Goal: Task Accomplishment & Management: Manage account settings

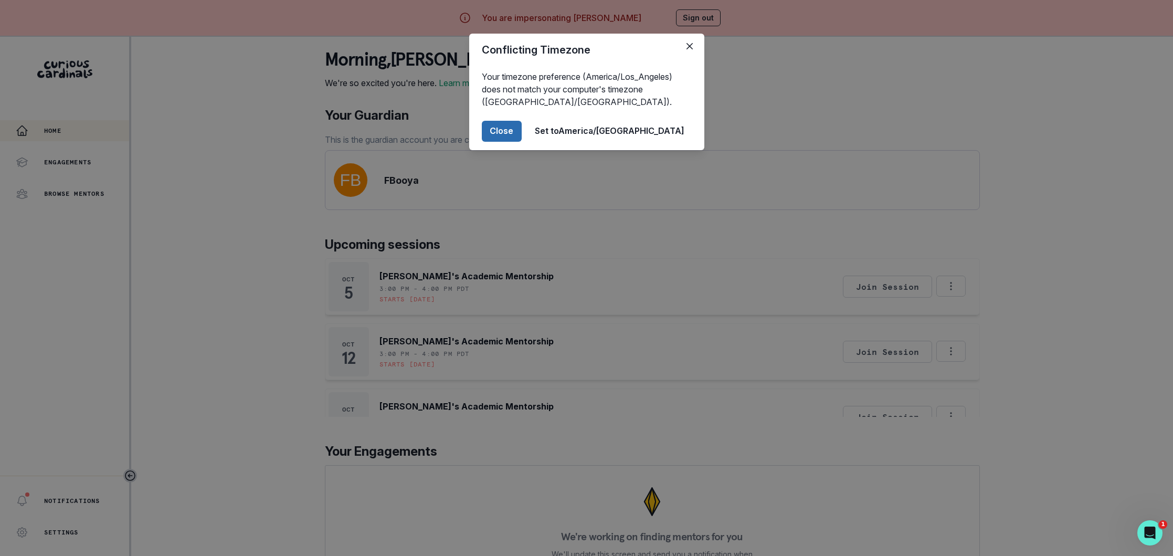
click at [521, 133] on button "Close" at bounding box center [502, 131] width 40 height 21
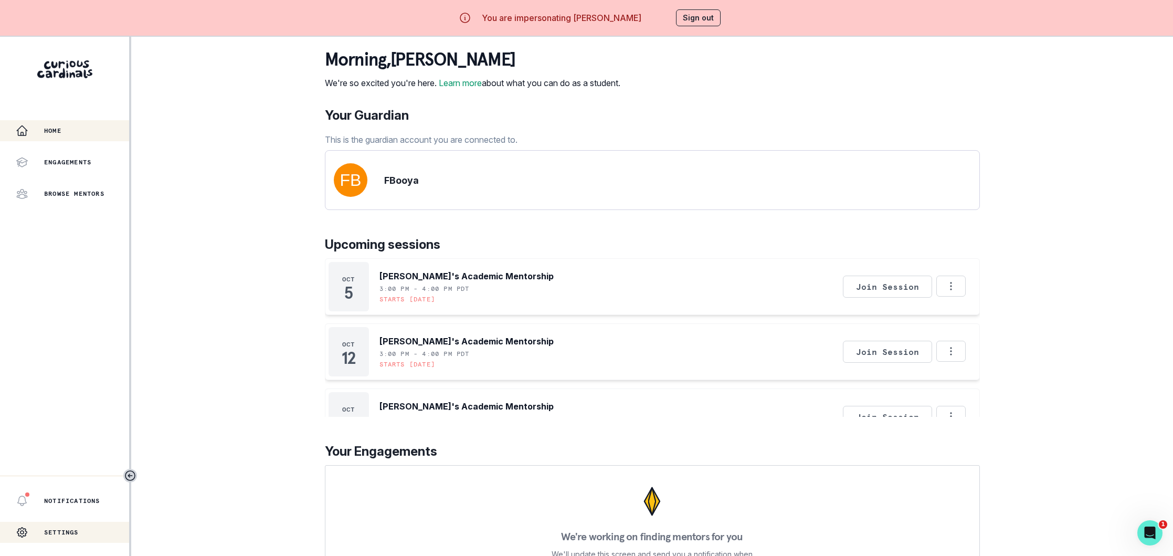
click at [61, 532] on p "Settings" at bounding box center [61, 532] width 35 height 8
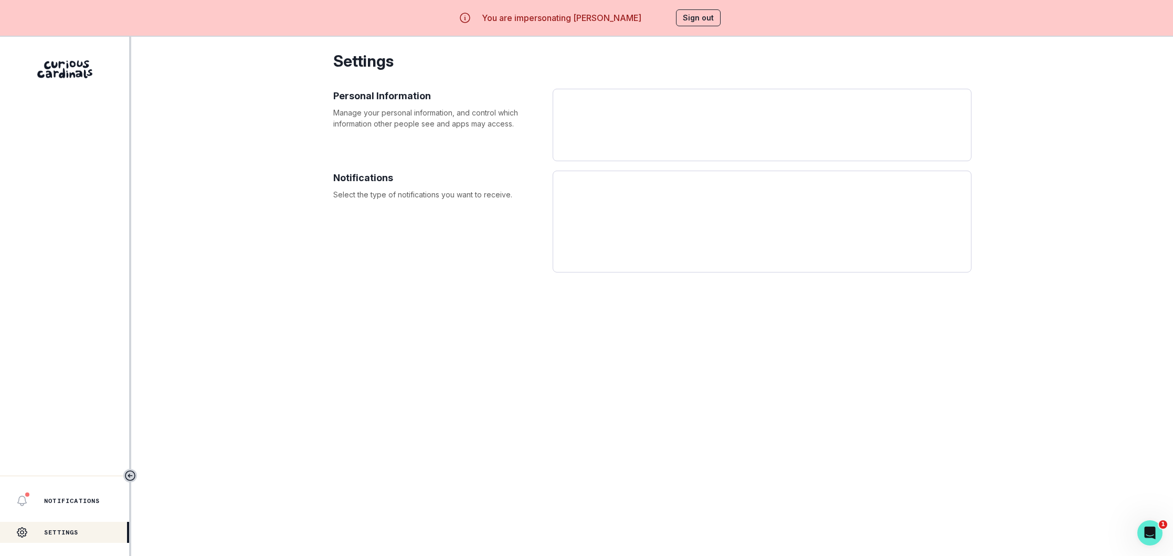
select select "10th Grade"
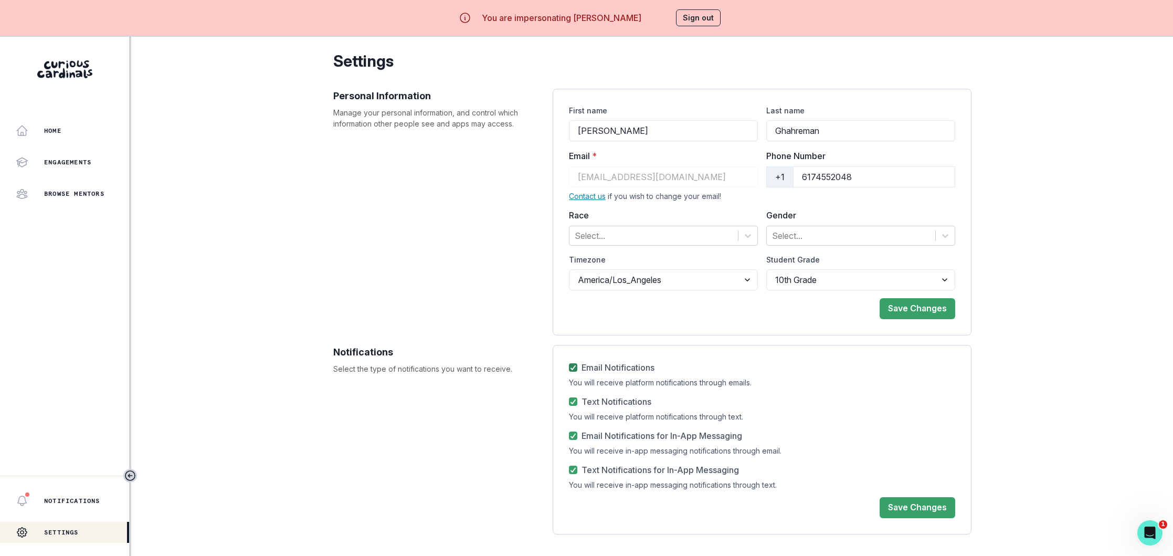
drag, startPoint x: 575, startPoint y: 365, endPoint x: 578, endPoint y: 389, distance: 23.8
click at [575, 365] on polyline at bounding box center [573, 367] width 5 height 4
click at [569, 367] on input "Email Notifications" at bounding box center [568, 367] width 1 height 1
checkbox input "false"
drag, startPoint x: 571, startPoint y: 403, endPoint x: 574, endPoint y: 413, distance: 9.8
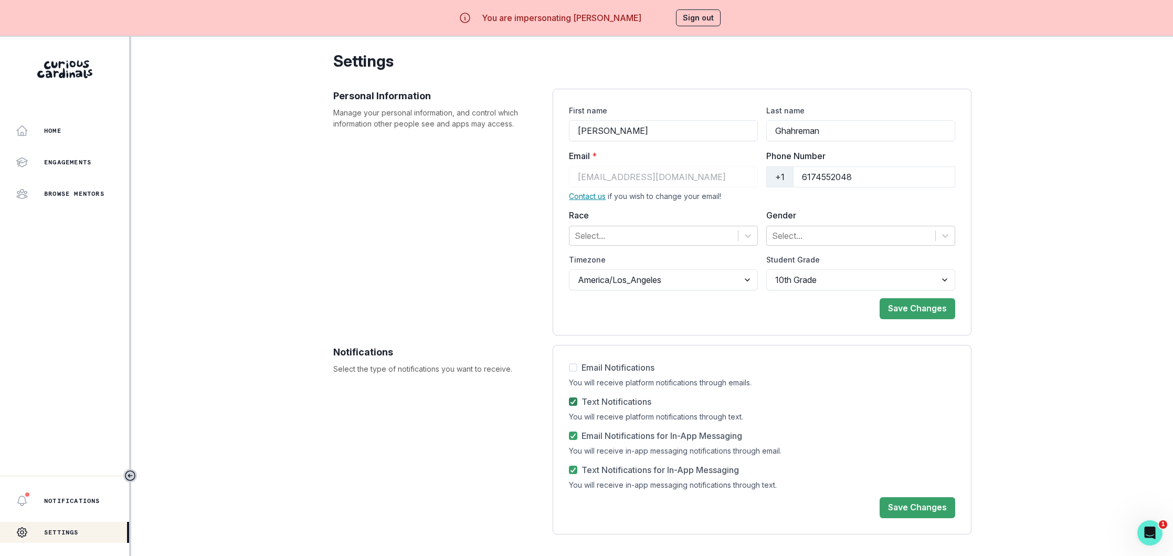
click at [571, 403] on icon at bounding box center [573, 401] width 6 height 5
click at [569, 402] on input "Text Notifications" at bounding box center [568, 401] width 1 height 1
checkbox input "false"
drag, startPoint x: 572, startPoint y: 439, endPoint x: 576, endPoint y: 474, distance: 35.8
click at [573, 439] on span at bounding box center [573, 435] width 8 height 8
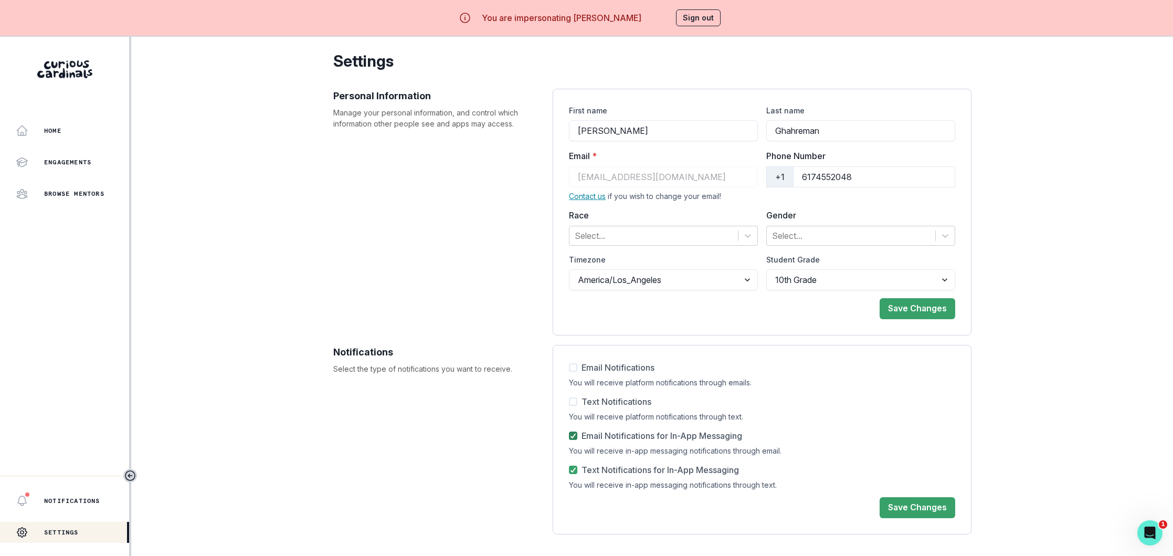
click at [569, 436] on input "Email Notifications for In-App Messaging" at bounding box center [568, 435] width 1 height 1
checkbox input "false"
drag, startPoint x: 574, startPoint y: 470, endPoint x: 726, endPoint y: 447, distance: 152.8
click at [574, 470] on icon at bounding box center [573, 469] width 6 height 5
click at [569, 470] on input "Text Notifications for In-App Messaging" at bounding box center [568, 470] width 1 height 1
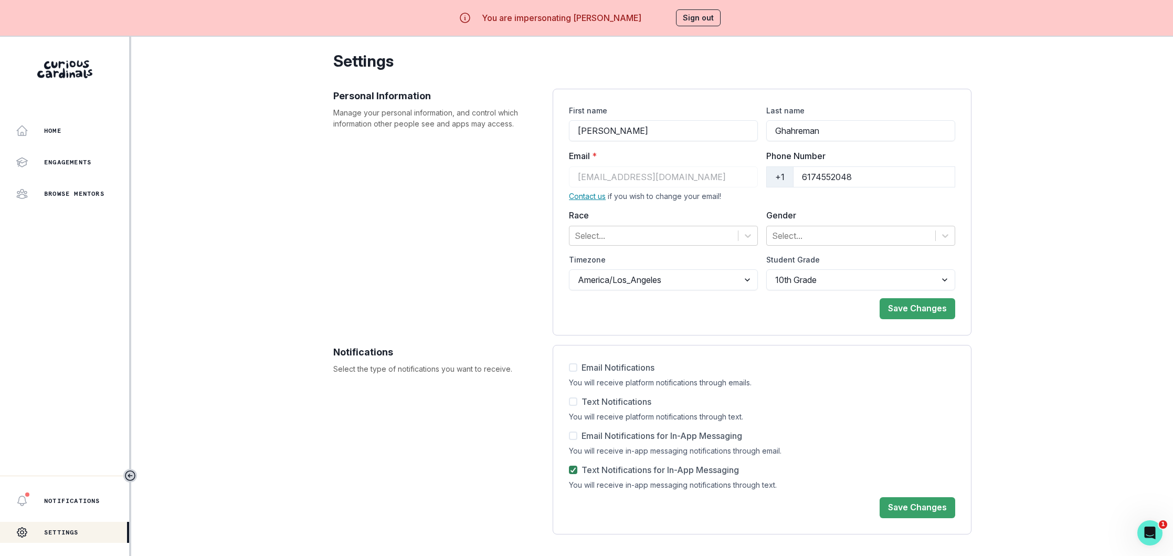
checkbox input "false"
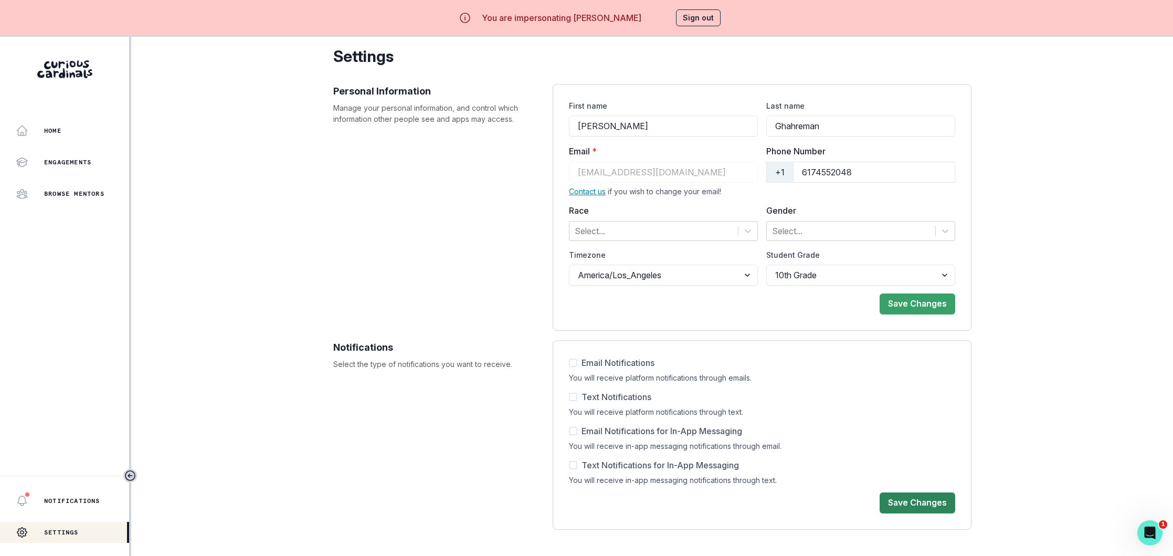
click at [921, 498] on button "Save Changes" at bounding box center [917, 502] width 76 height 21
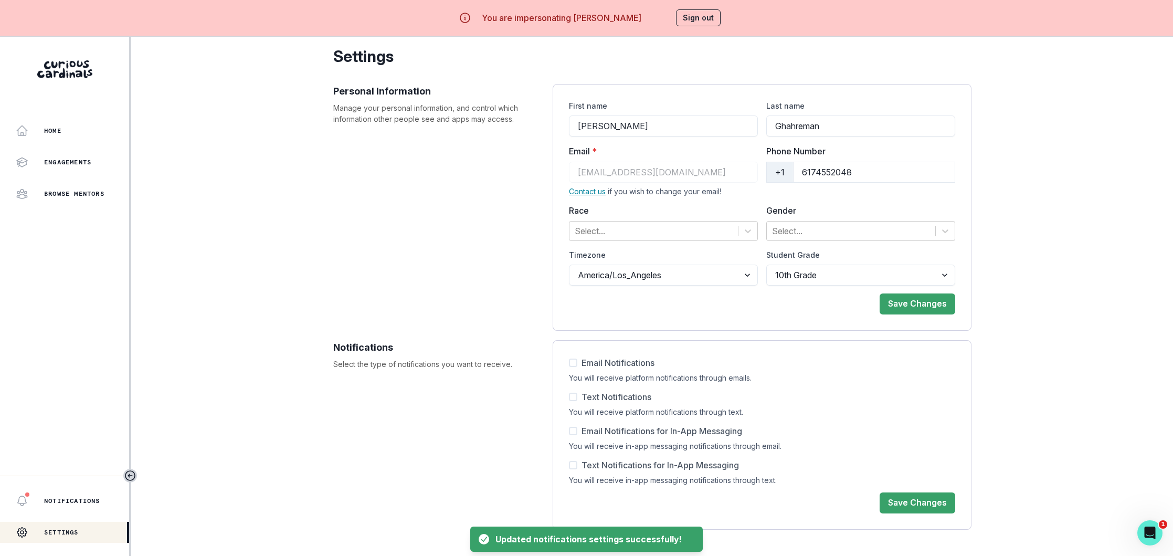
click at [708, 16] on button "Sign out" at bounding box center [698, 17] width 45 height 17
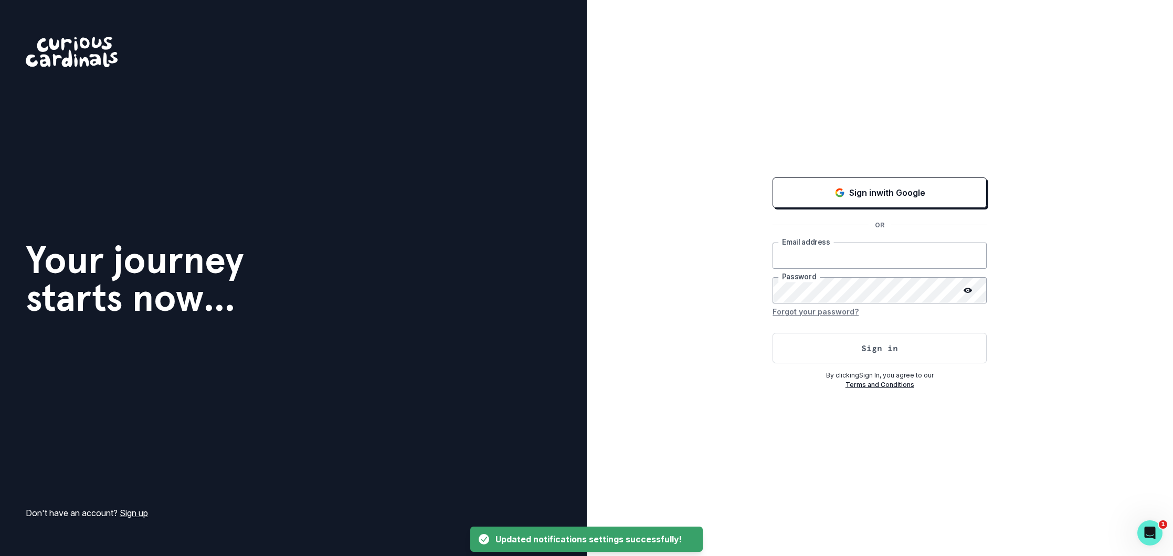
type input "[EMAIL_ADDRESS][DOMAIN_NAME]"
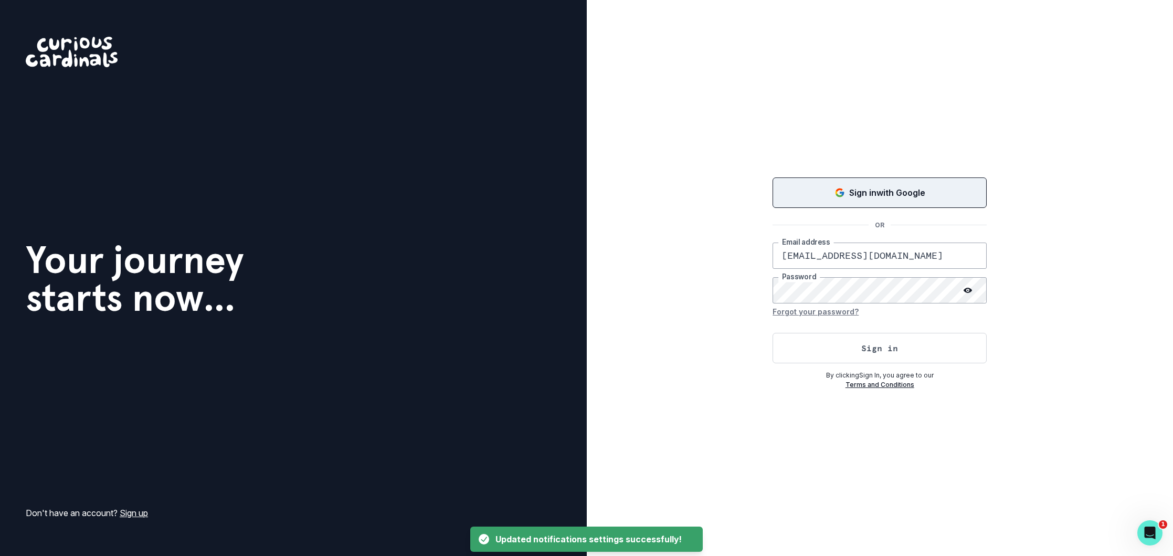
click at [864, 182] on button "Sign in with Google" at bounding box center [879, 192] width 214 height 30
